Goal: Find specific page/section: Find specific page/section

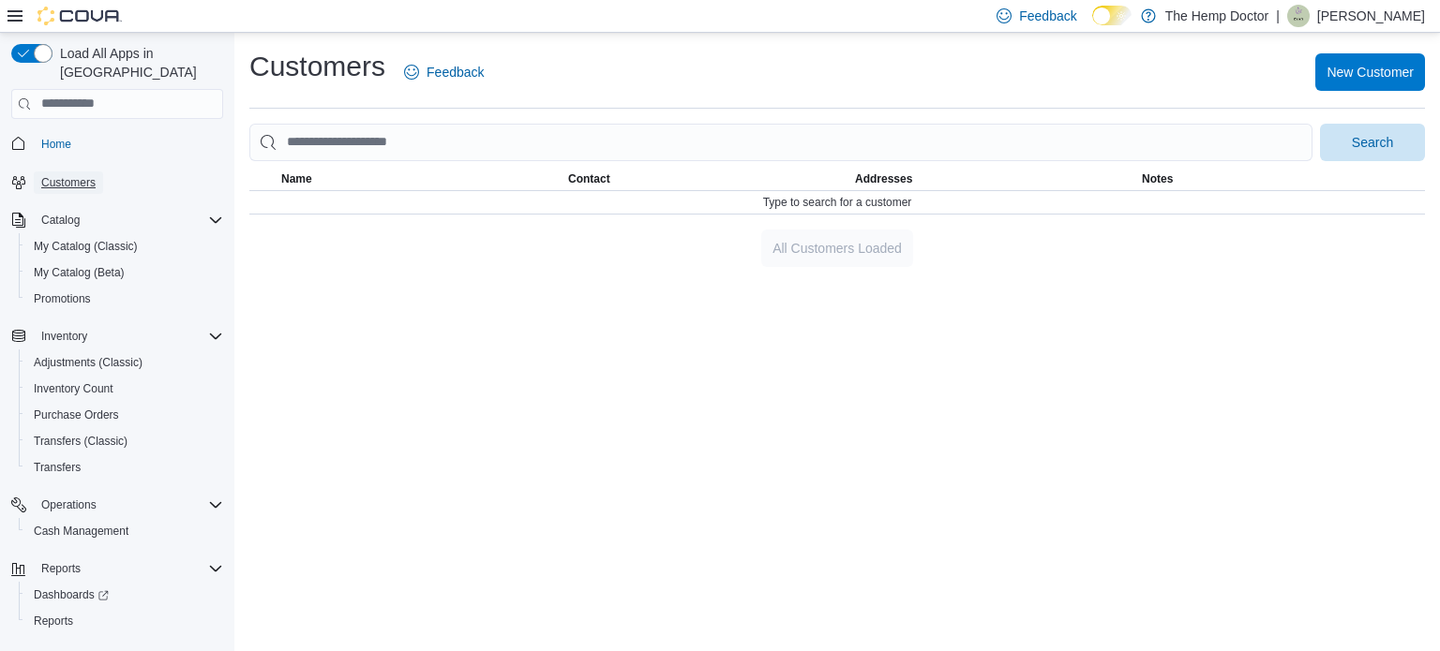
click at [58, 175] on span "Customers" at bounding box center [68, 182] width 54 height 15
click at [60, 137] on span "Home" at bounding box center [56, 144] width 30 height 15
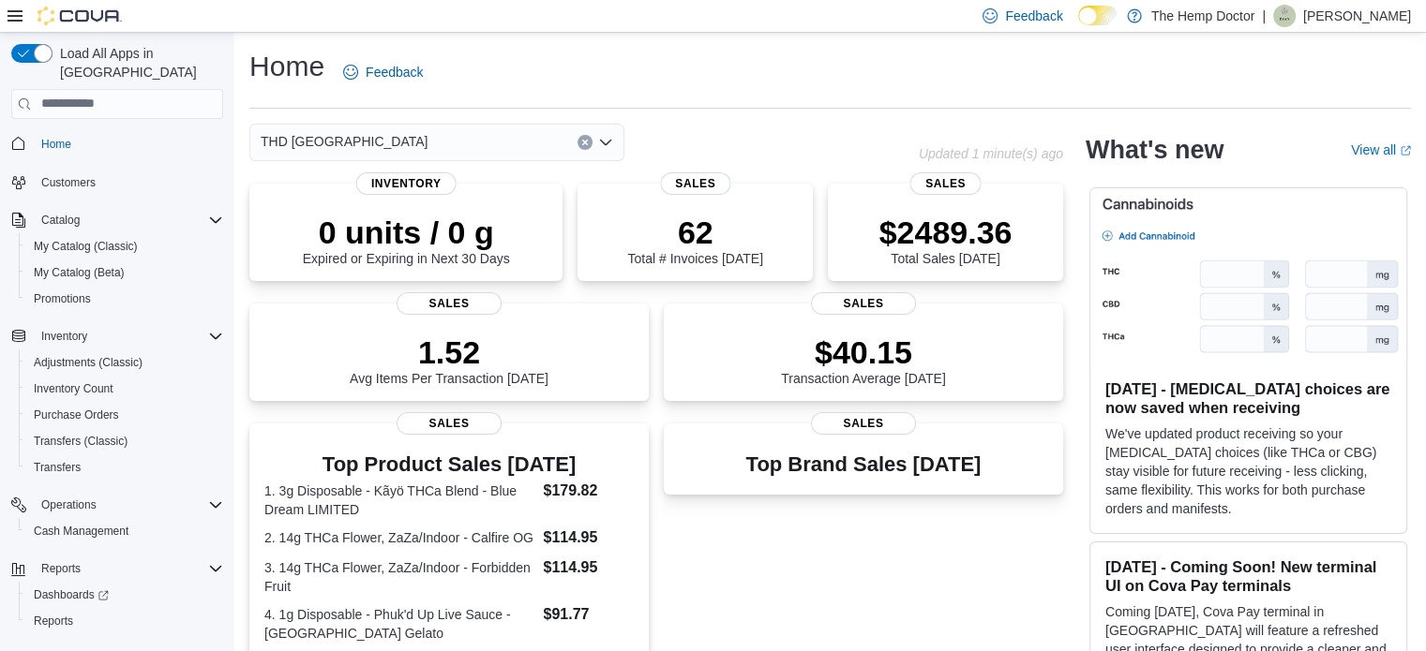
click at [501, 141] on div "THD [GEOGRAPHIC_DATA]" at bounding box center [436, 142] width 375 height 37
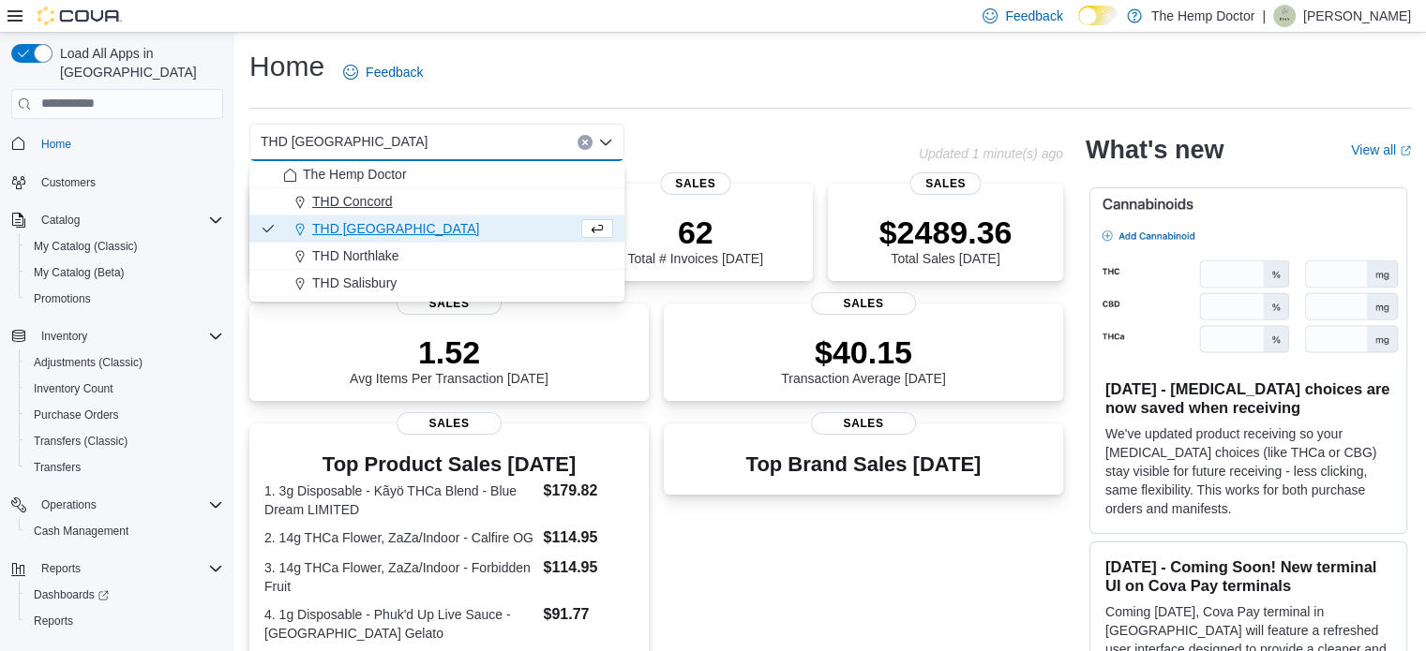
click at [366, 192] on span "THD Concord" at bounding box center [352, 201] width 81 height 19
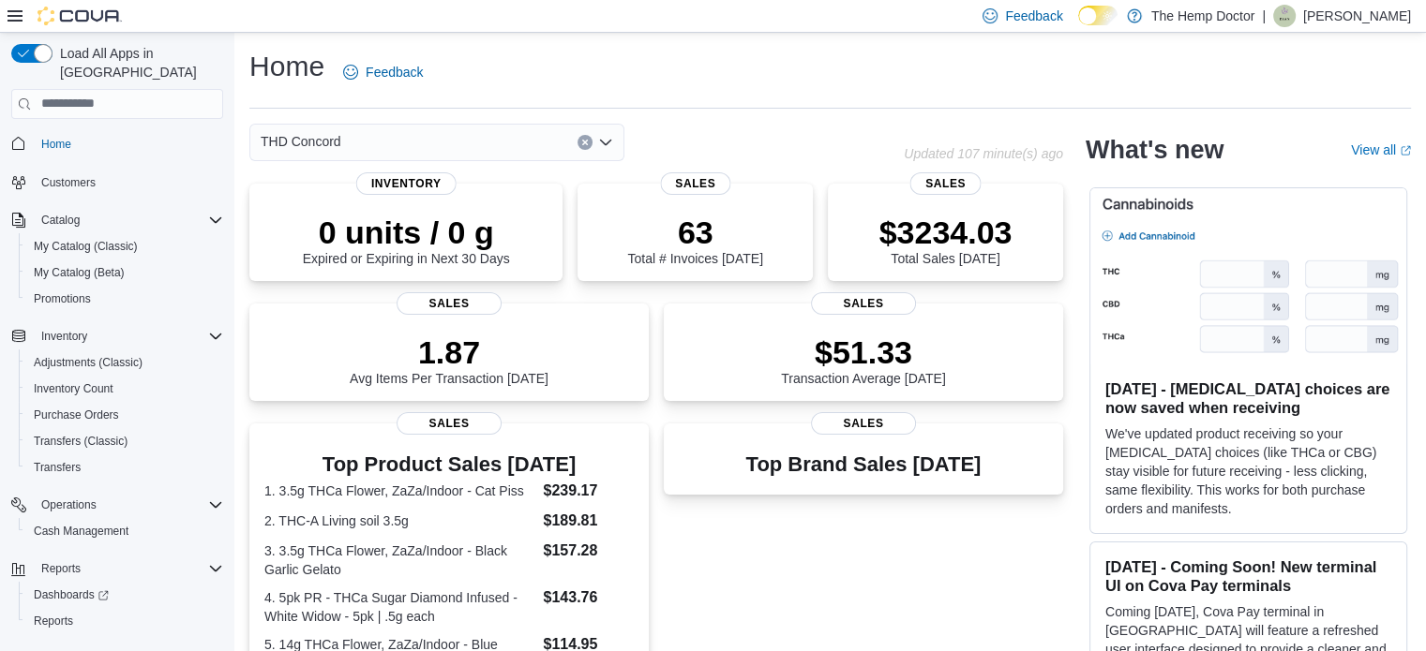
click at [552, 139] on div "THD Concord Combo box. Selected. THD [GEOGRAPHIC_DATA]. Press Backspace to dele…" at bounding box center [436, 142] width 375 height 37
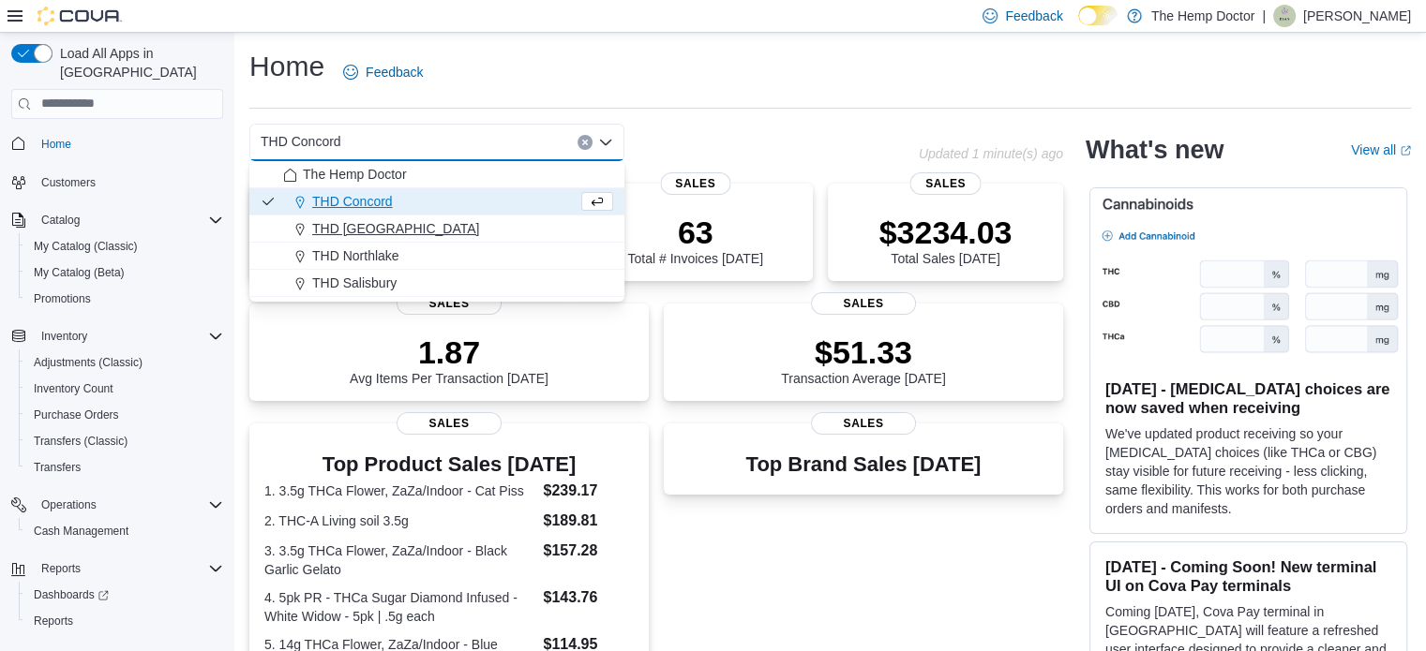
click at [369, 217] on button "THD [GEOGRAPHIC_DATA]" at bounding box center [436, 229] width 375 height 27
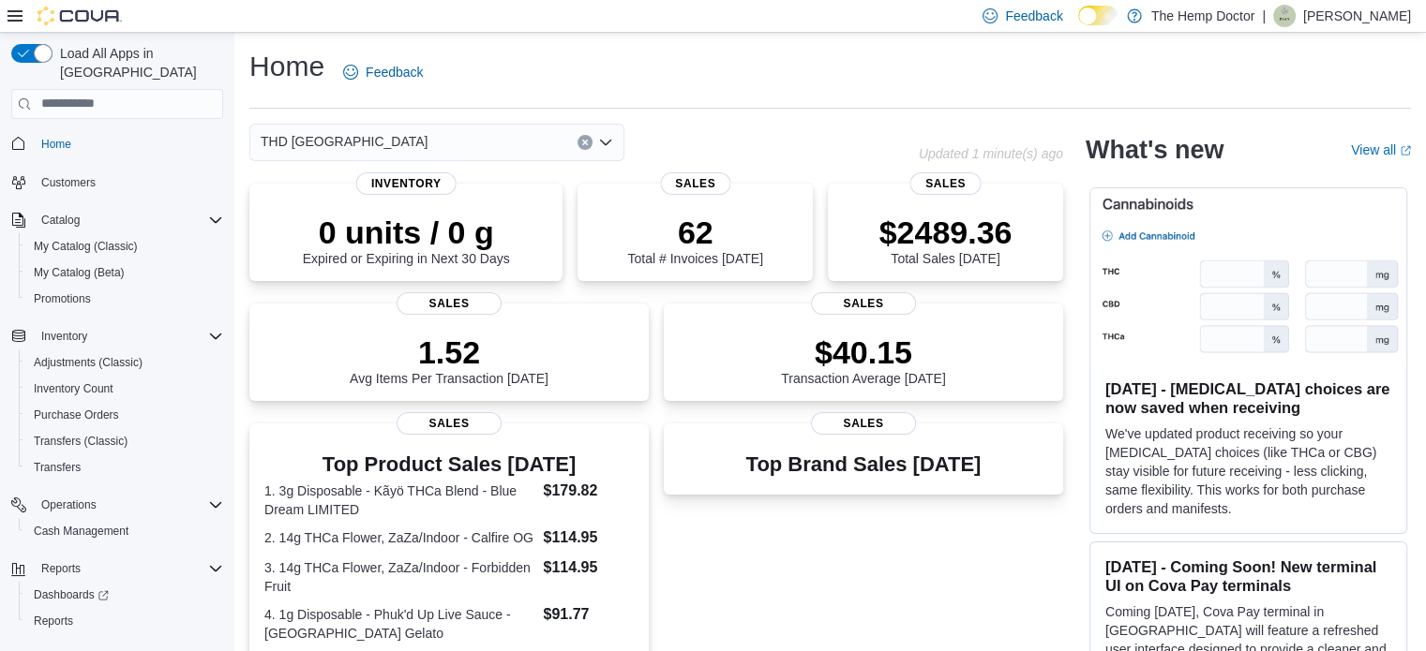
click at [548, 145] on div "THD [GEOGRAPHIC_DATA]" at bounding box center [436, 142] width 375 height 37
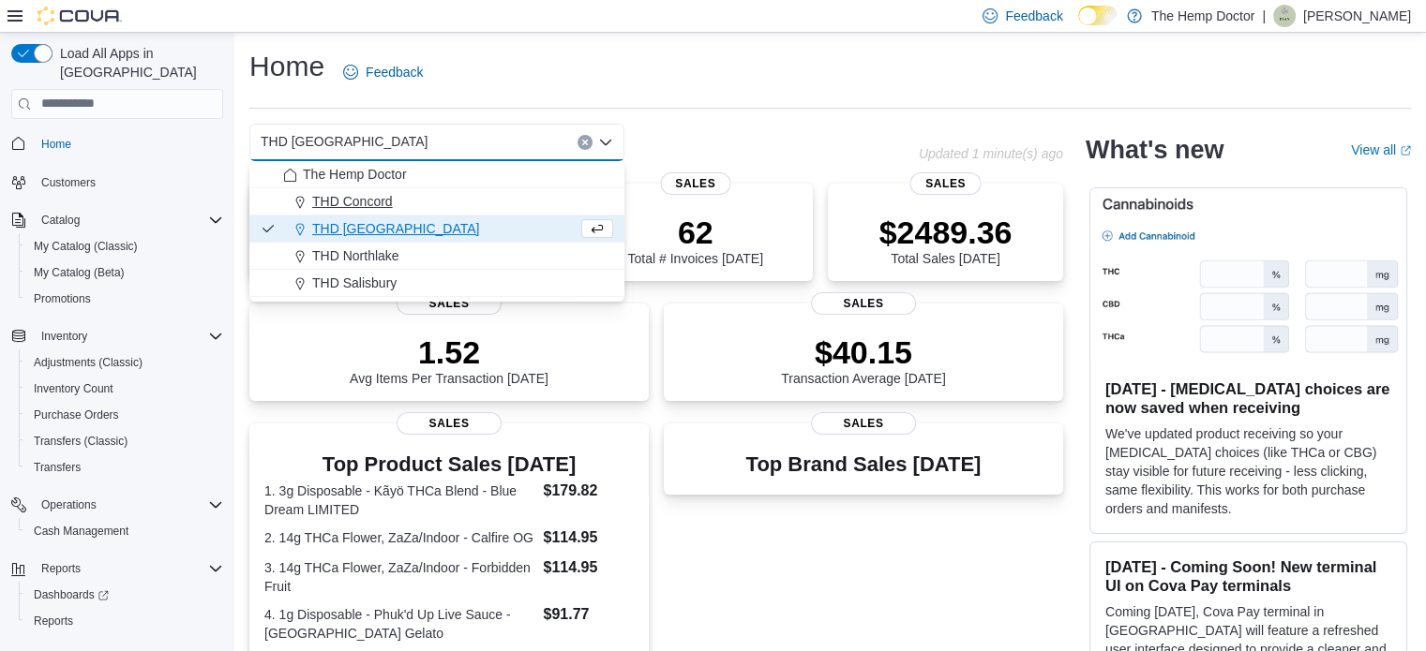
click at [376, 210] on span "THD Concord" at bounding box center [352, 201] width 81 height 19
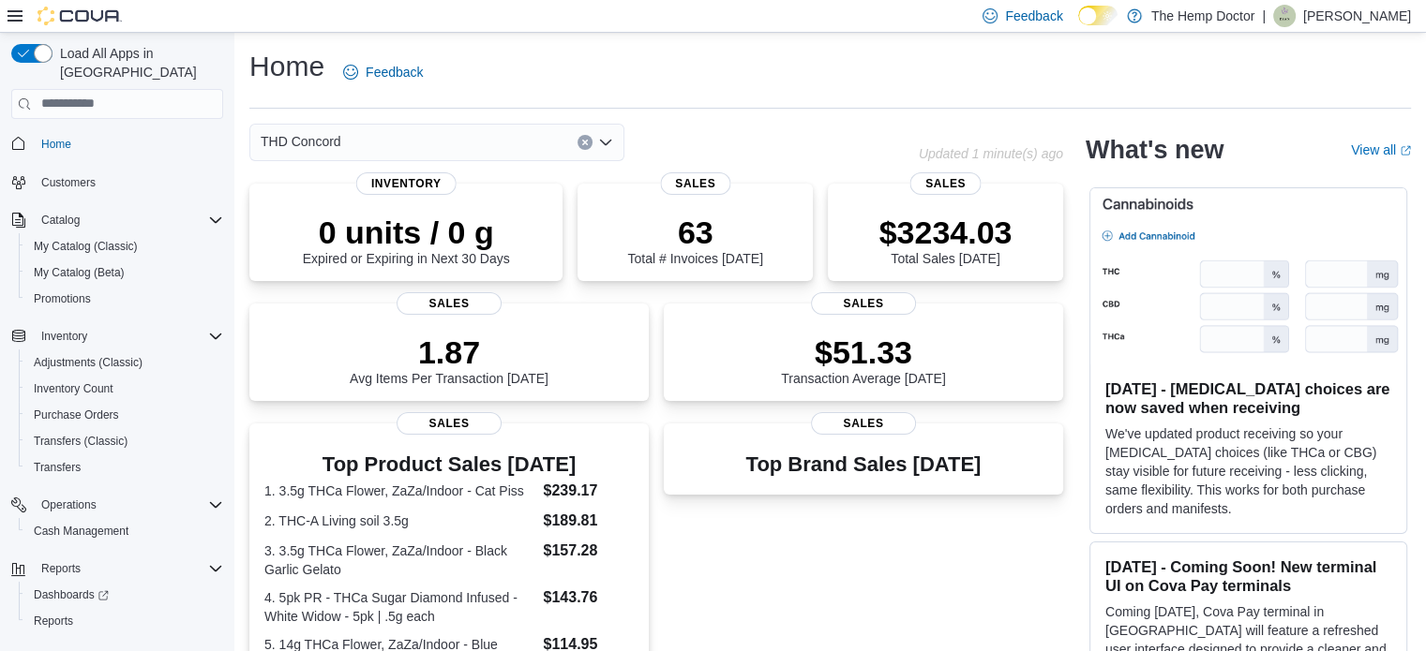
click at [545, 156] on div "THD Concord Combo box. Selected. THD [GEOGRAPHIC_DATA]. Press Backspace to dele…" at bounding box center [436, 142] width 375 height 37
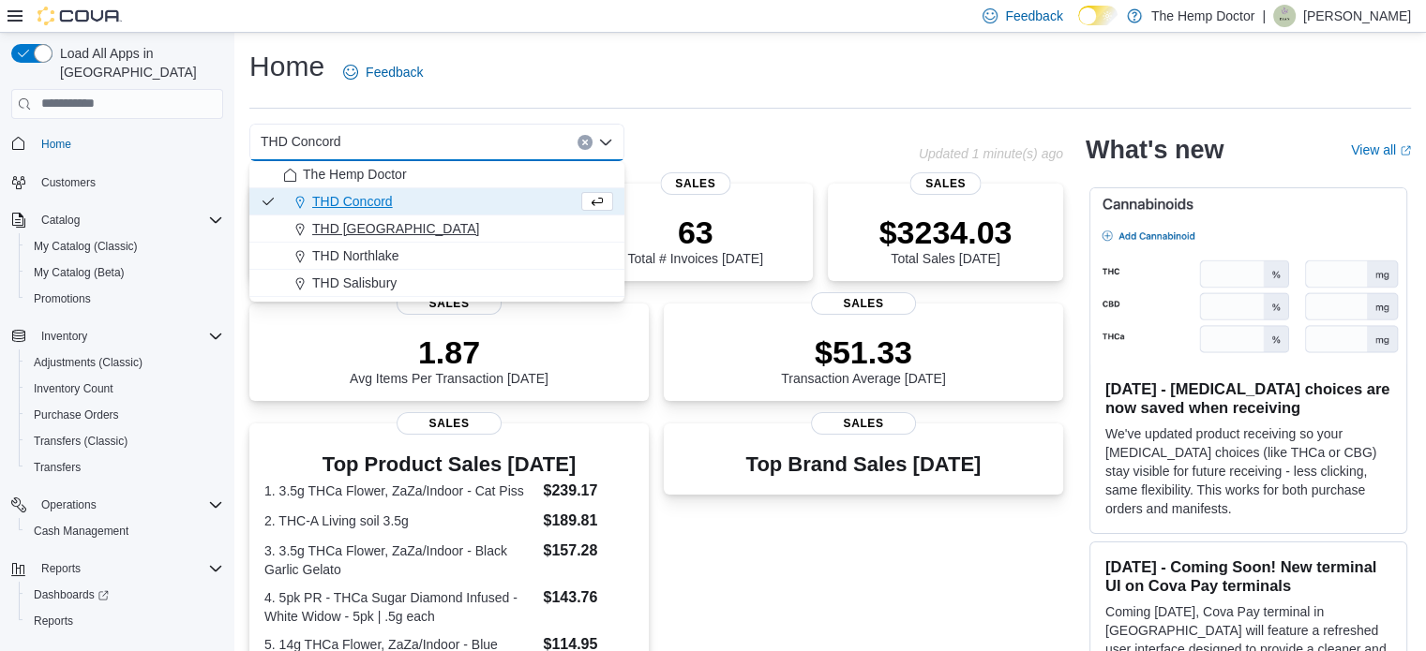
click at [389, 220] on span "THD [GEOGRAPHIC_DATA]" at bounding box center [395, 228] width 167 height 19
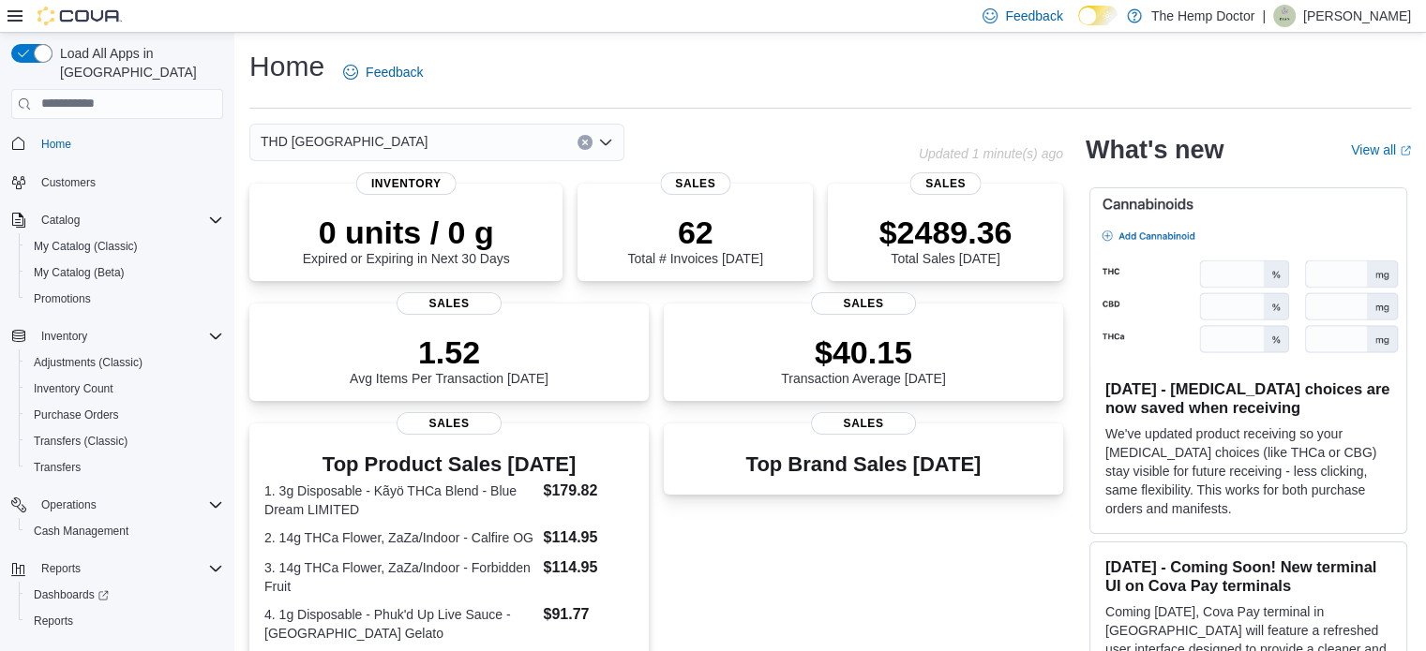
click at [519, 156] on div "THD [GEOGRAPHIC_DATA] Combo box. Selected. THD [GEOGRAPHIC_DATA]. Press Backspa…" at bounding box center [436, 142] width 375 height 37
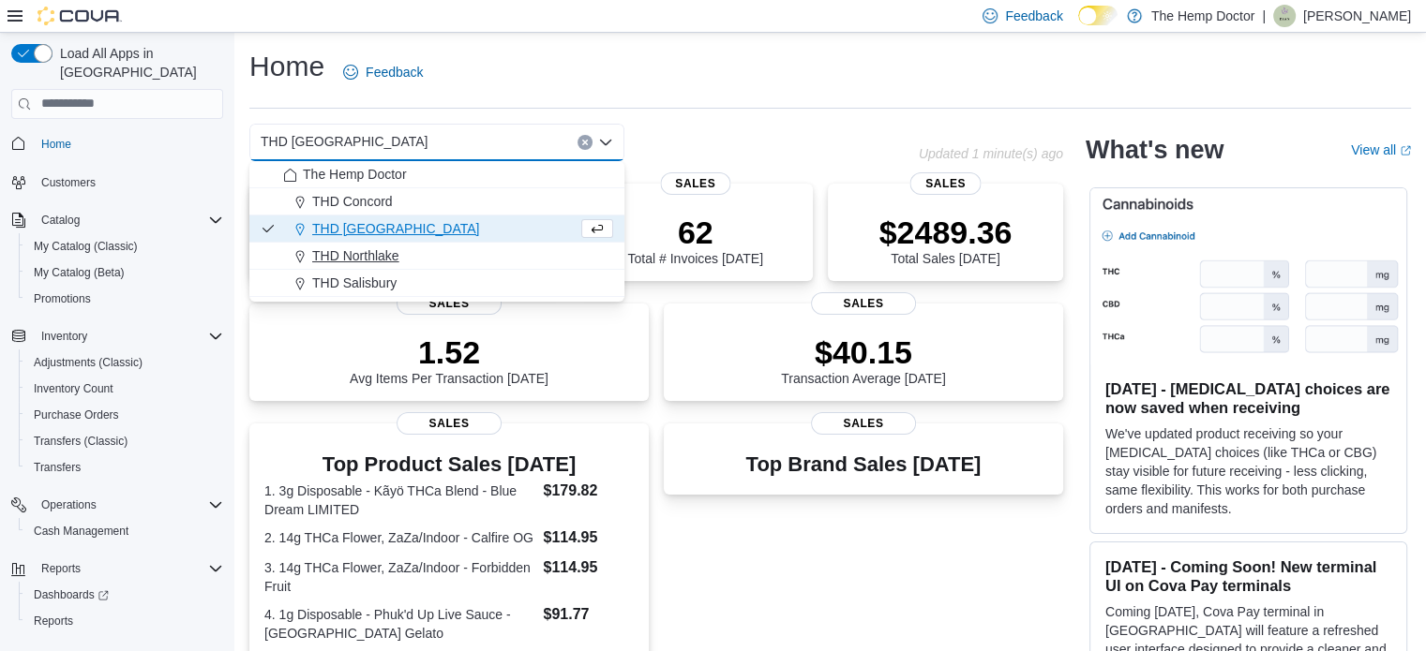
click at [364, 262] on span "THD Northlake" at bounding box center [355, 256] width 87 height 19
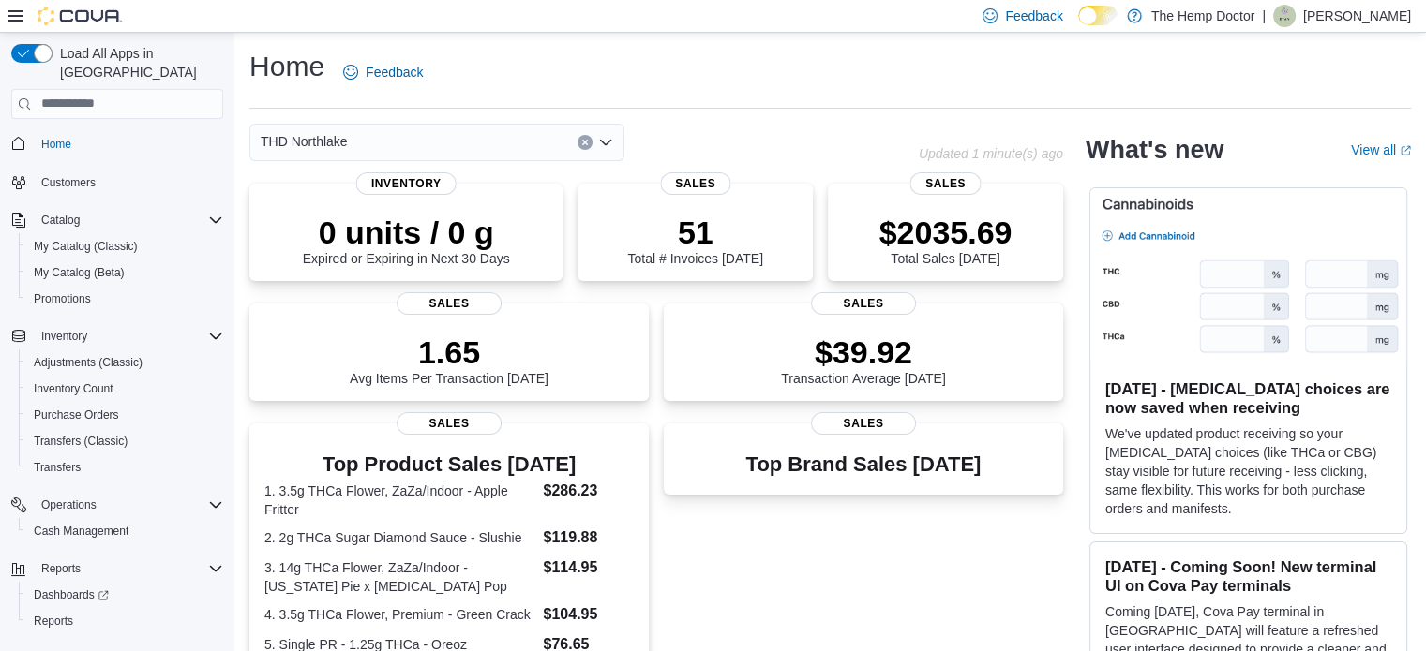
click at [522, 142] on div "THD Northlake Combo box. Selected. THD [GEOGRAPHIC_DATA]. Press Backspace to de…" at bounding box center [436, 142] width 375 height 37
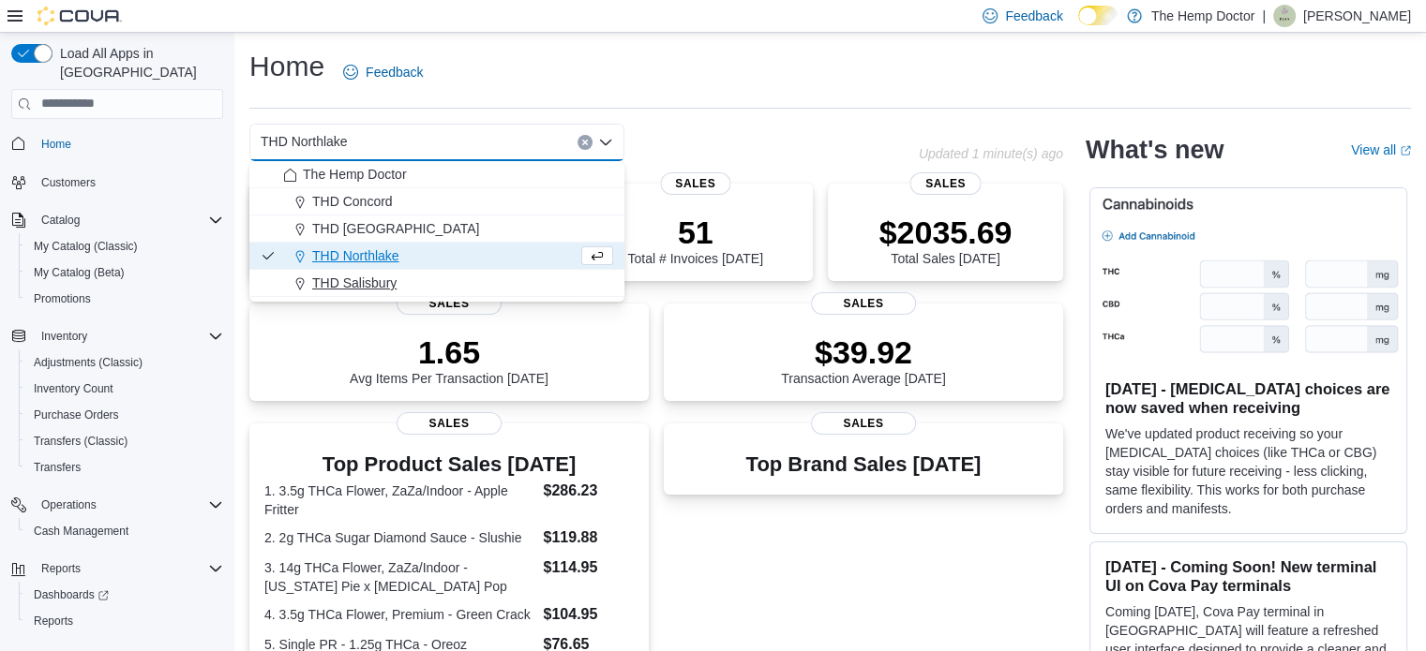
click at [367, 286] on span "THD Salisbury" at bounding box center [354, 283] width 84 height 19
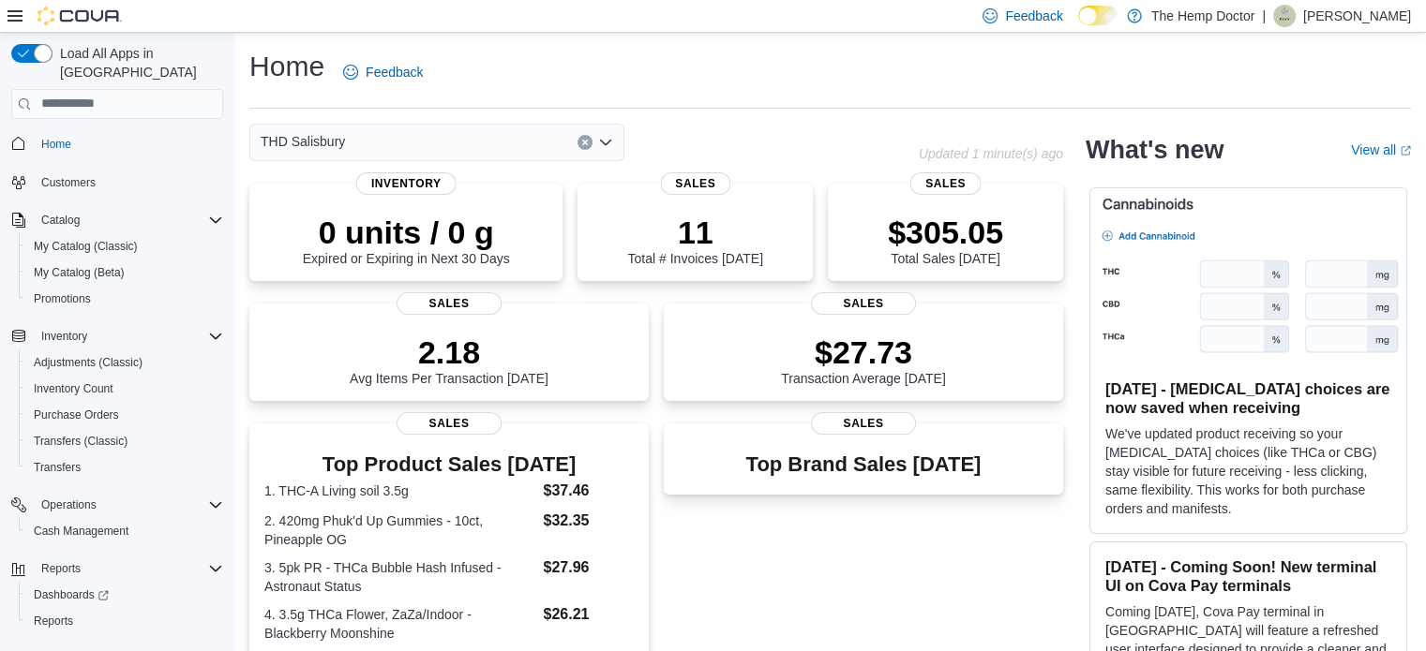
click at [547, 142] on div "THD Salisbury Combo box. Selected. THD [GEOGRAPHIC_DATA]. Press Backspace to de…" at bounding box center [436, 142] width 375 height 37
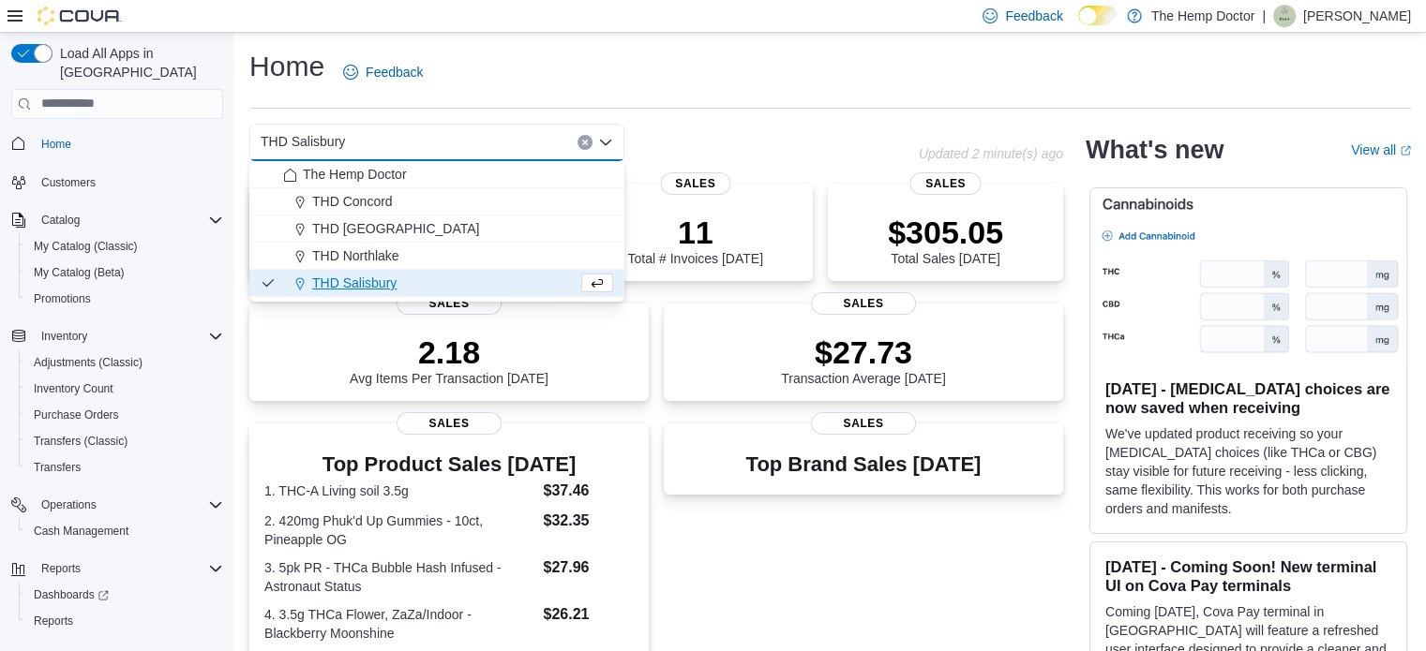
click at [600, 96] on div "Home Feedback" at bounding box center [829, 72] width 1161 height 49
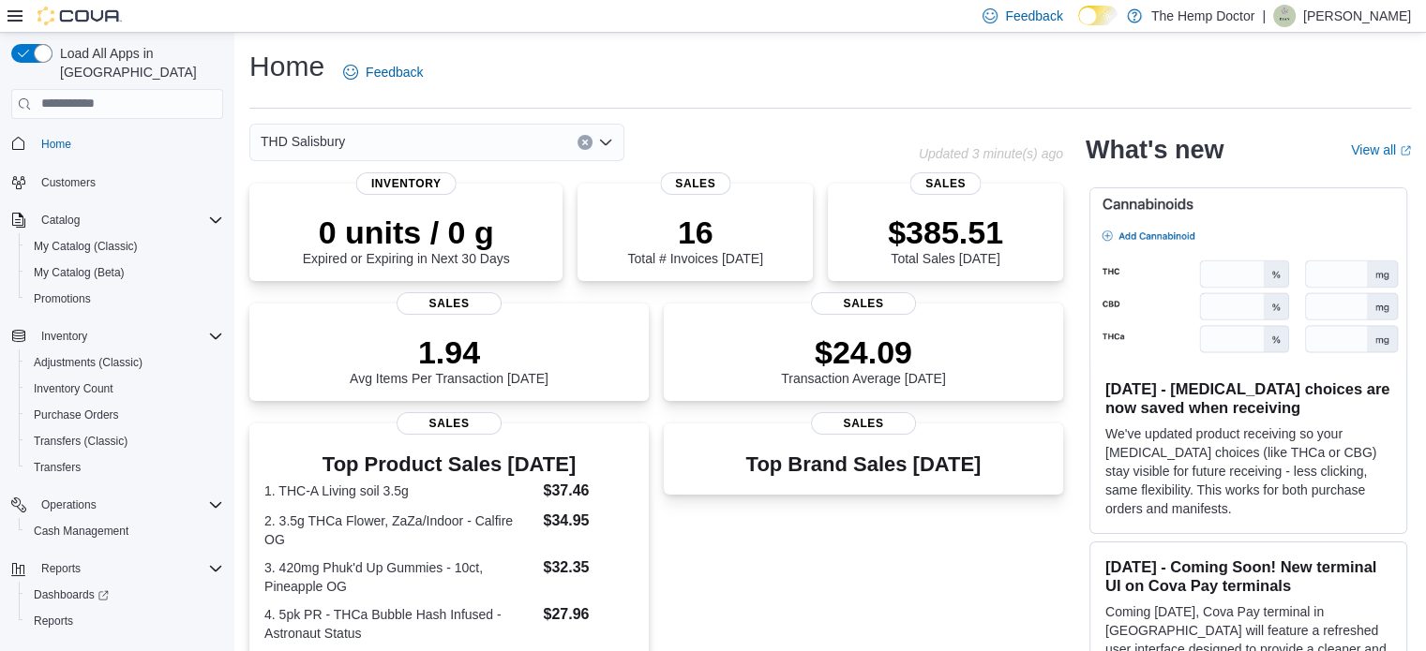
click at [603, 145] on icon "Open list of options" at bounding box center [605, 142] width 15 height 15
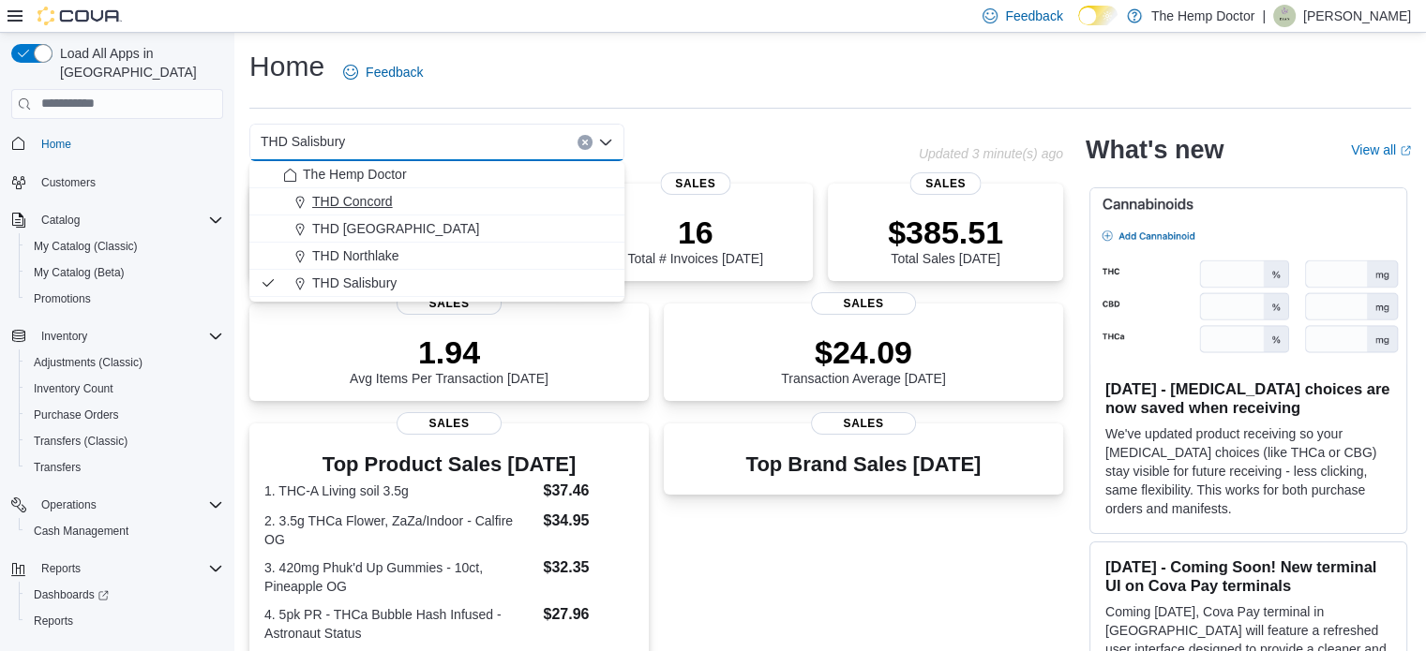
click at [397, 212] on button "THD Concord" at bounding box center [436, 201] width 375 height 27
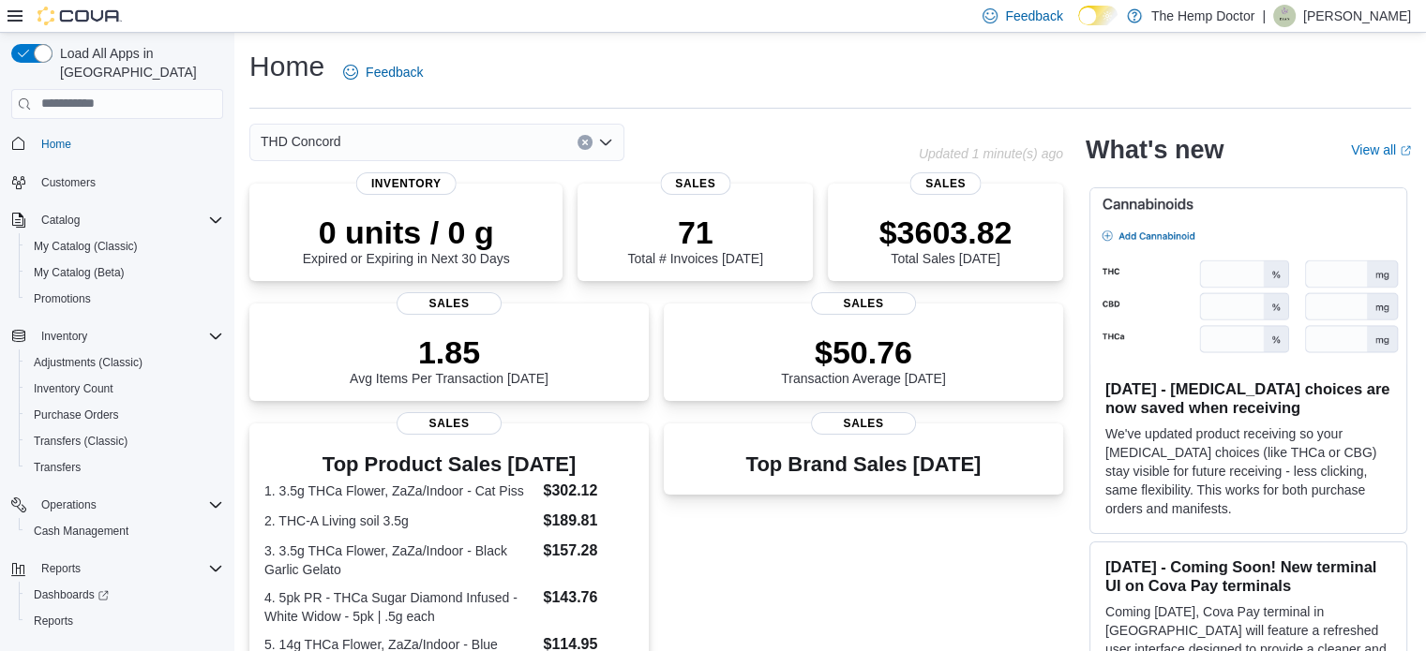
click at [605, 144] on icon "Open list of options" at bounding box center [605, 142] width 11 height 6
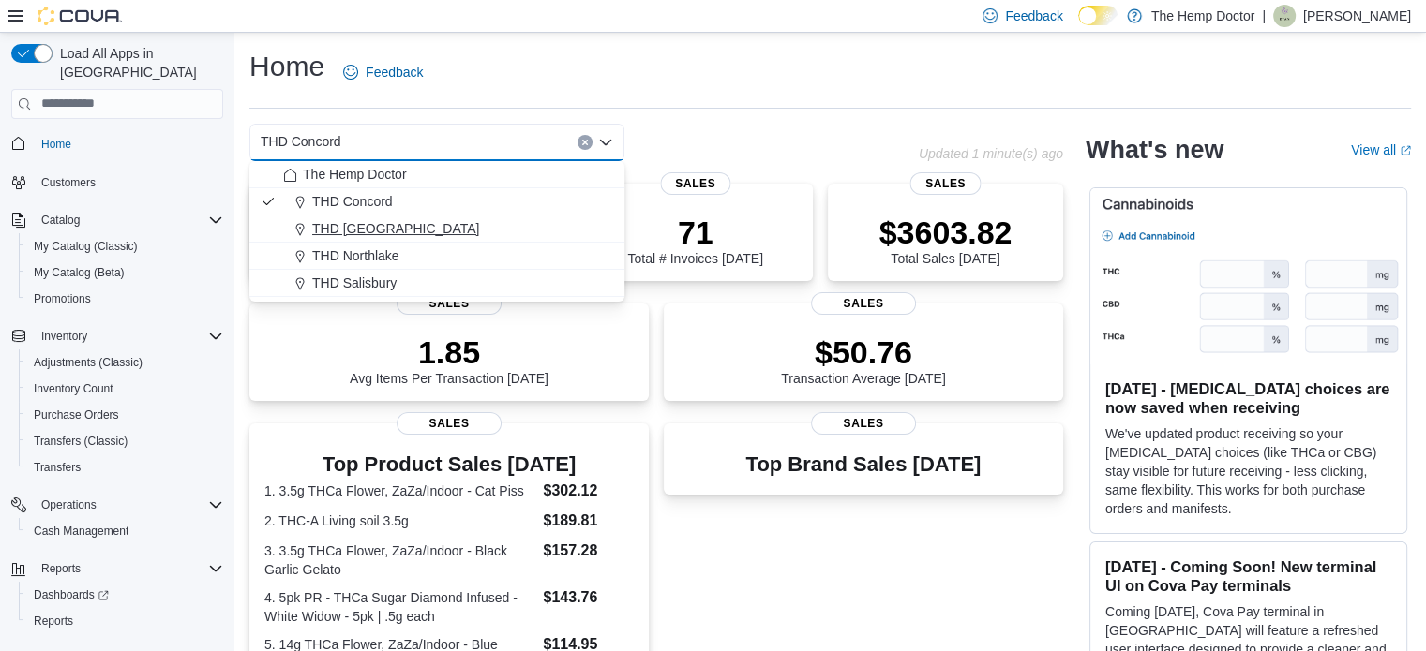
click at [407, 237] on span "THD [GEOGRAPHIC_DATA]" at bounding box center [395, 228] width 167 height 19
